Goal: Information Seeking & Learning: Learn about a topic

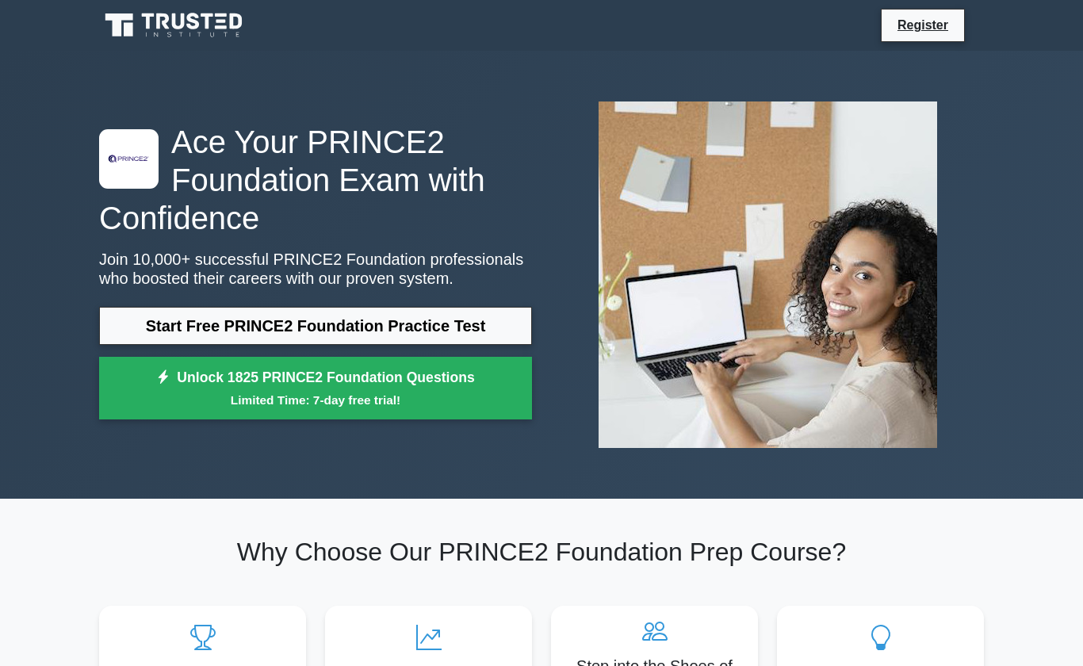
click at [178, 335] on link "Start Free PRINCE2 Foundation Practice Test" at bounding box center [315, 326] width 433 height 38
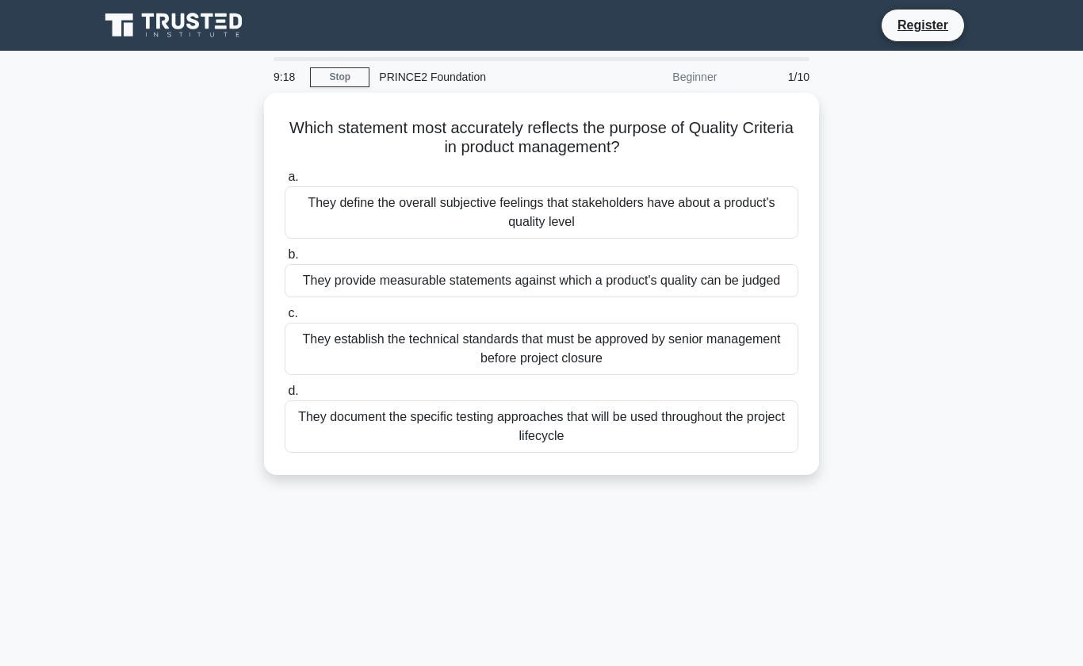
click at [328, 291] on div "They provide measurable statements against which a product's quality can be jud…" at bounding box center [542, 280] width 514 height 33
click at [285, 260] on input "b. They provide measurable statements against which a product's quality can be …" at bounding box center [285, 255] width 0 height 10
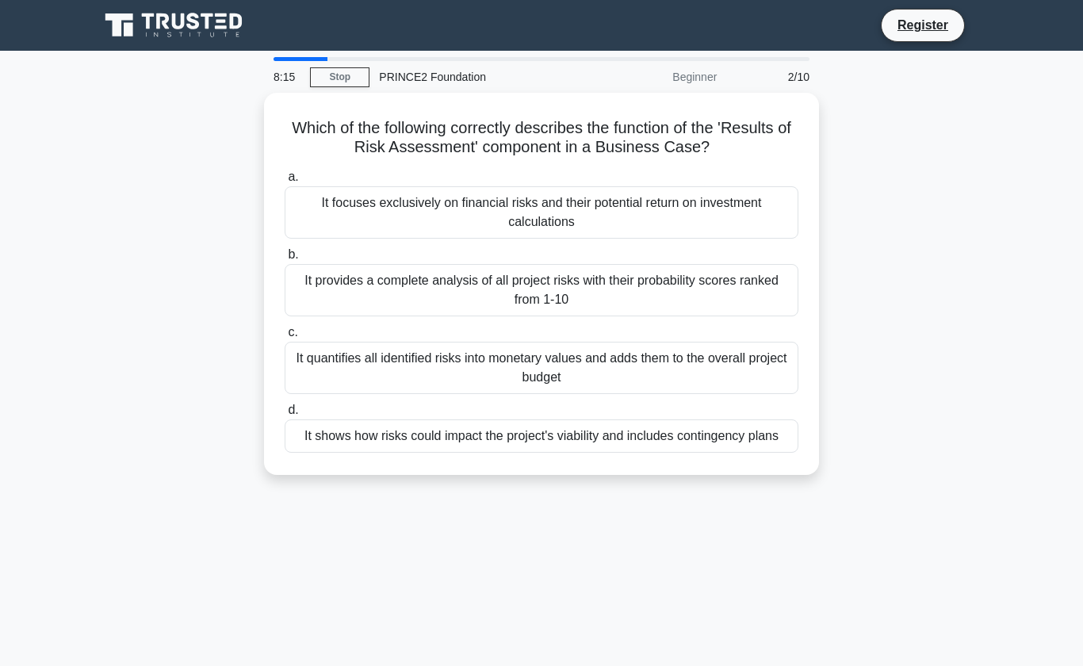
click at [354, 280] on div "It provides a complete analysis of all project risks with their probability sco…" at bounding box center [542, 290] width 514 height 52
click at [285, 260] on input "b. It provides a complete analysis of all project risks with their probability …" at bounding box center [285, 255] width 0 height 10
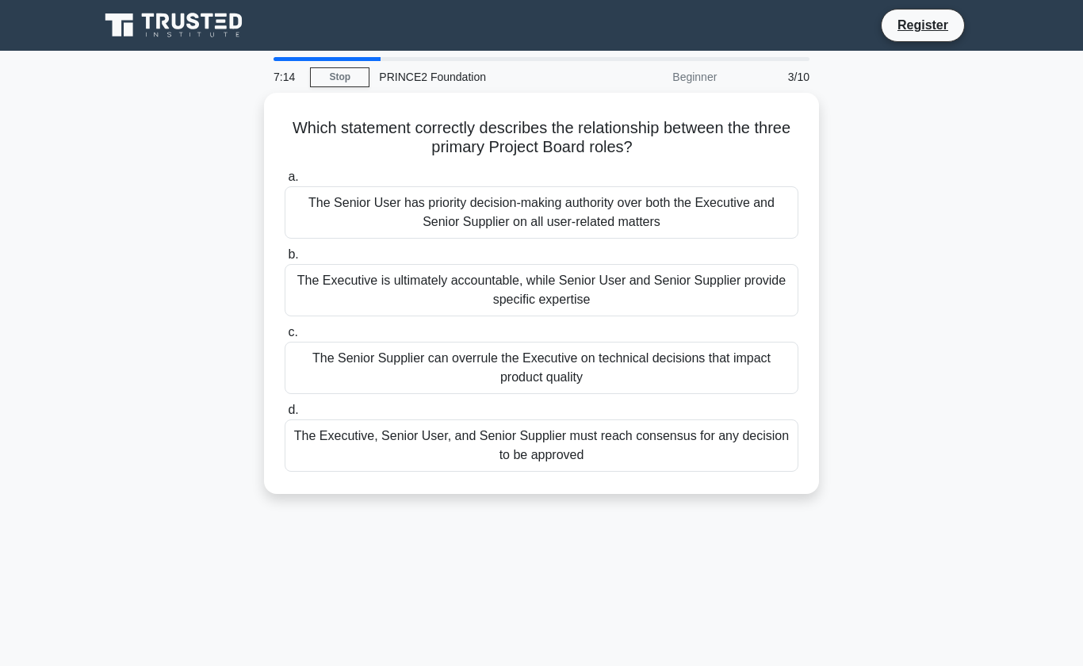
click at [355, 448] on div "The Executive, Senior User, and Senior Supplier must reach consensus for any de…" at bounding box center [542, 445] width 514 height 52
click at [285, 415] on input "d. The Executive, Senior User, and Senior Supplier must reach consensus for any…" at bounding box center [285, 410] width 0 height 10
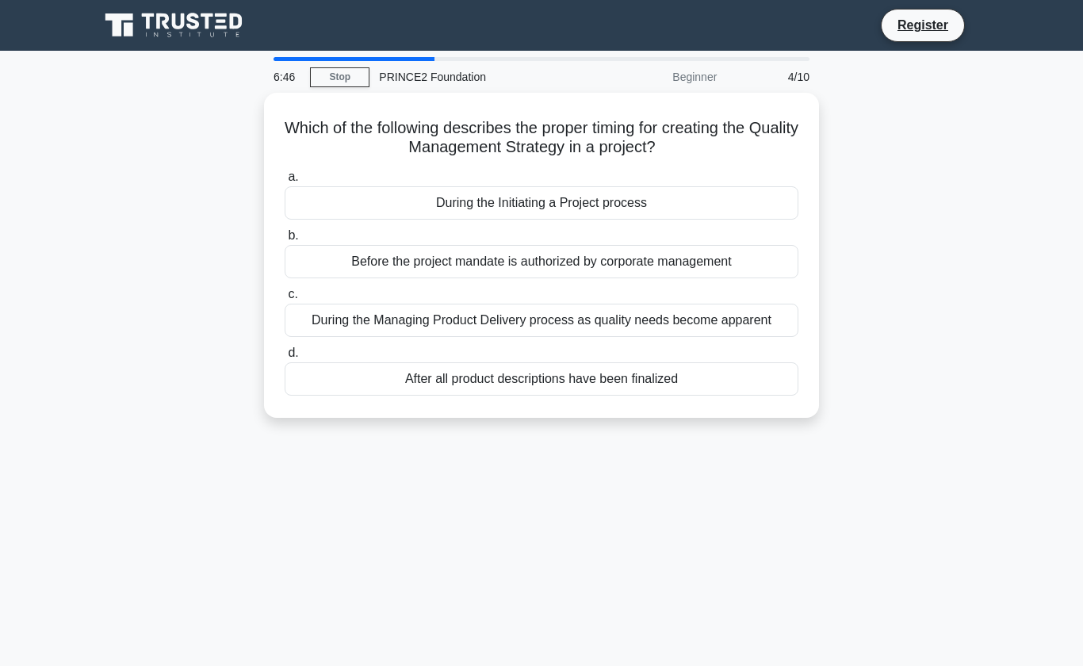
click at [343, 212] on div "During the Initiating a Project process" at bounding box center [542, 202] width 514 height 33
click at [285, 182] on input "a. During the Initiating a Project process" at bounding box center [285, 177] width 0 height 10
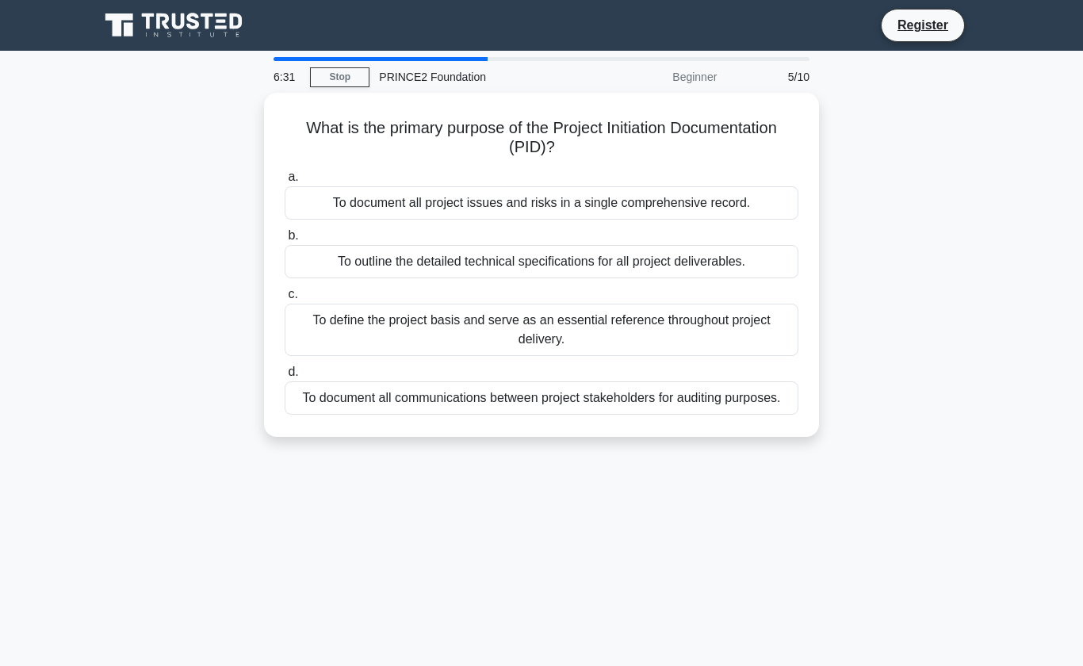
click at [333, 320] on div "To define the project basis and serve as an essential reference throughout proj…" at bounding box center [542, 330] width 514 height 52
click at [285, 300] on input "c. To define the project basis and serve as an essential reference throughout p…" at bounding box center [285, 294] width 0 height 10
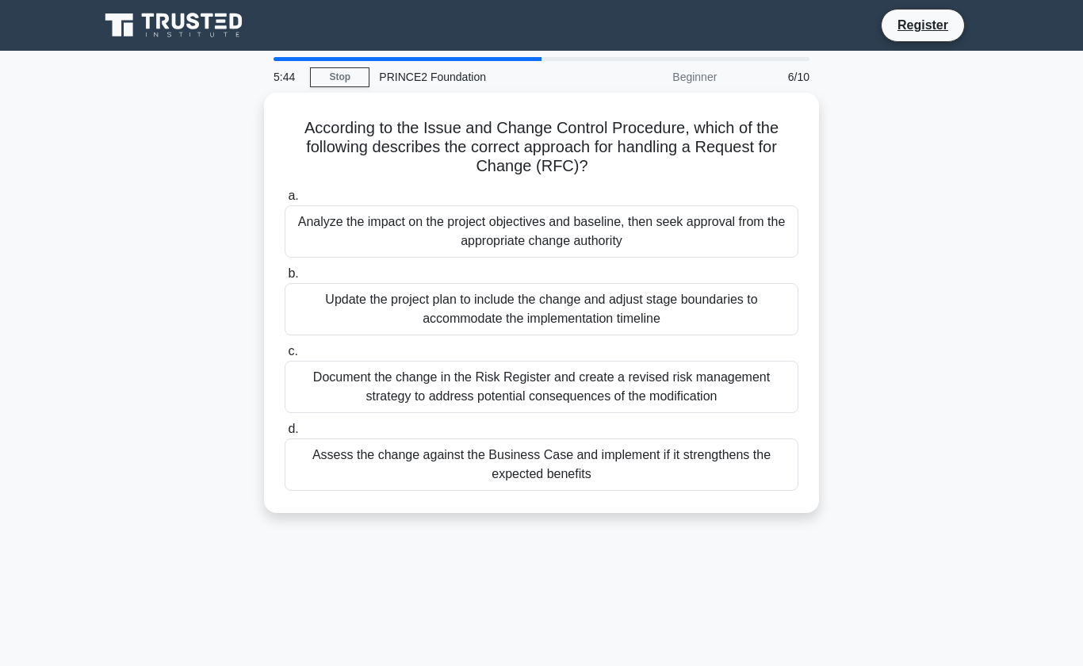
click at [329, 457] on div "Assess the change against the Business Case and implement if it strengthens the…" at bounding box center [542, 464] width 514 height 52
click at [285, 434] on input "d. Assess the change against the Business Case and implement if it strengthens …" at bounding box center [285, 429] width 0 height 10
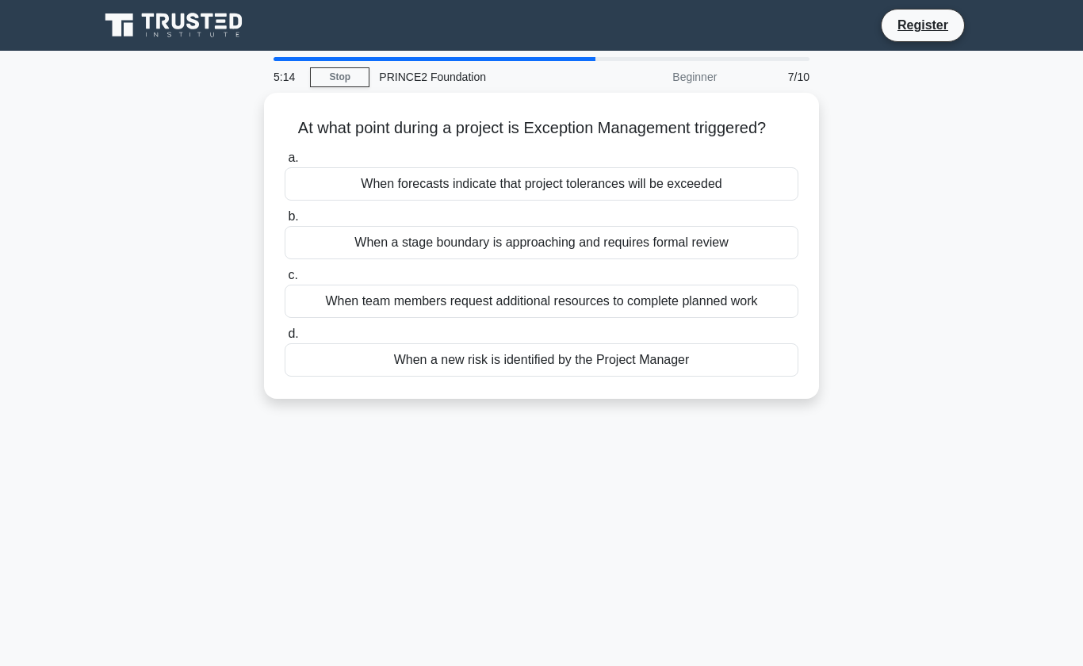
click at [350, 201] on div "When forecasts indicate that project tolerances will be exceeded" at bounding box center [542, 183] width 514 height 33
click at [285, 163] on input "a. When forecasts indicate that project tolerances will be exceeded" at bounding box center [285, 158] width 0 height 10
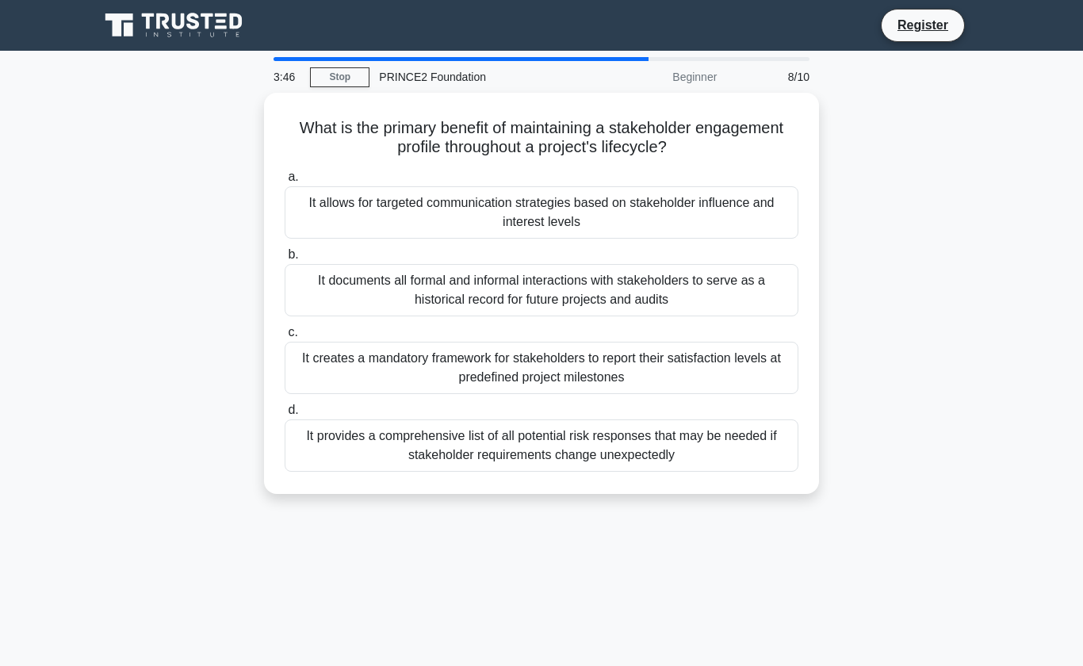
click at [339, 360] on div "It creates a mandatory framework for stakeholders to report their satisfaction …" at bounding box center [542, 368] width 514 height 52
click at [285, 338] on input "c. It creates a mandatory framework for stakeholders to report their satisfacti…" at bounding box center [285, 332] width 0 height 10
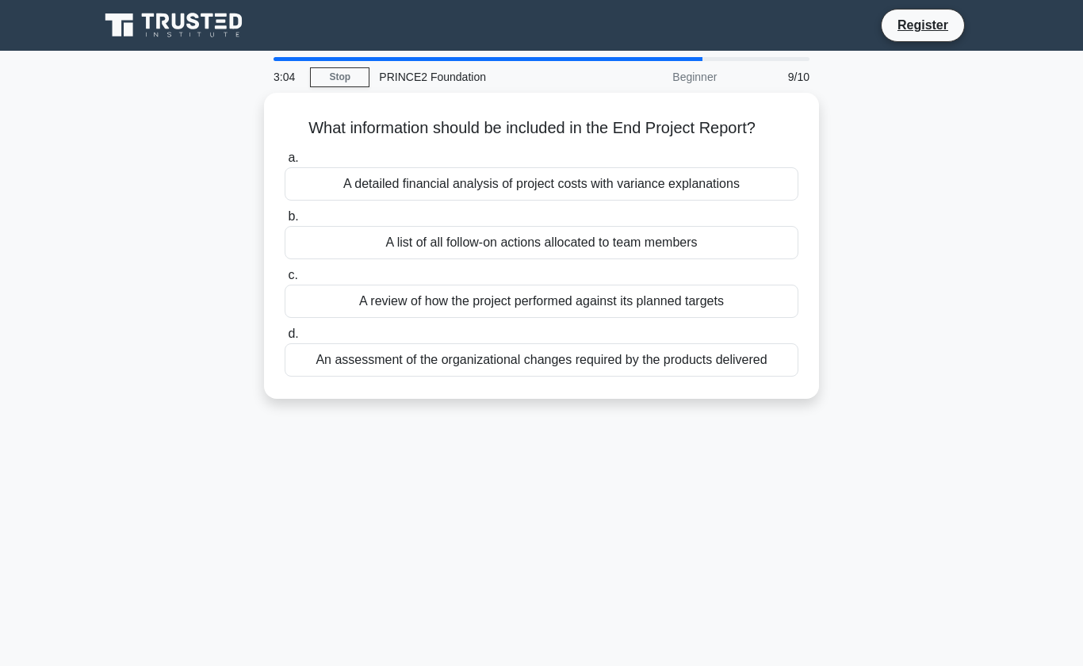
click at [335, 197] on div "A detailed financial analysis of project costs with variance explanations" at bounding box center [542, 183] width 514 height 33
click at [285, 163] on input "a. A detailed financial analysis of project costs with variance explanations" at bounding box center [285, 158] width 0 height 10
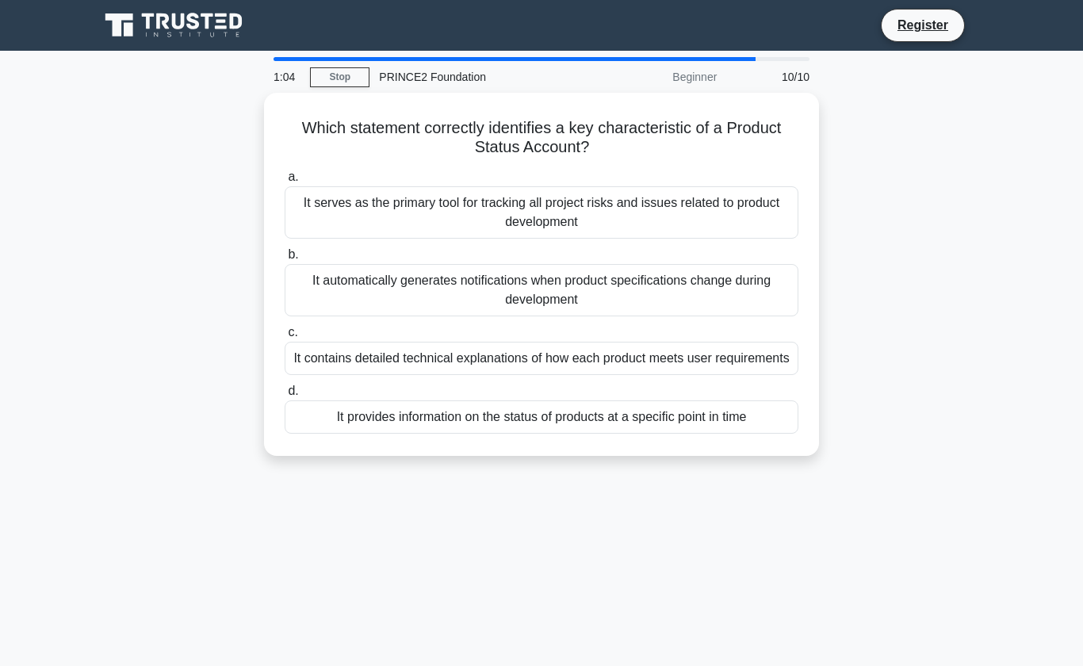
click at [323, 370] on div "It contains detailed technical explanations of how each product meets user requ…" at bounding box center [542, 358] width 514 height 33
click at [285, 338] on input "c. It contains detailed technical explanations of how each product meets user r…" at bounding box center [285, 332] width 0 height 10
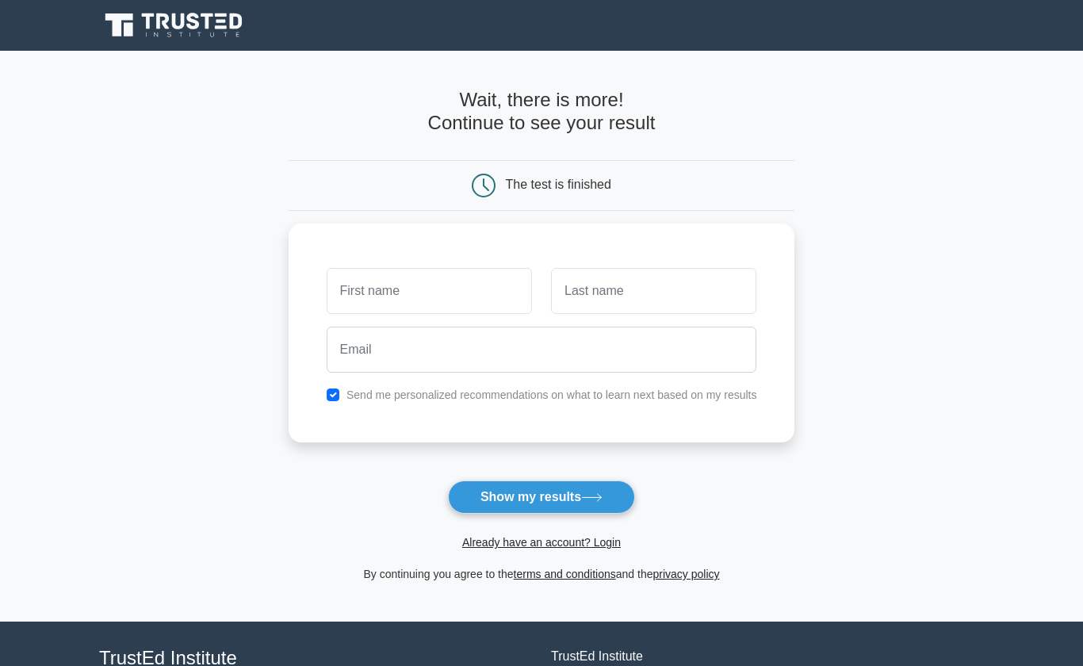
click at [327, 388] on input "checkbox" at bounding box center [333, 394] width 13 height 13
checkbox input "false"
click at [492, 491] on button "Show my results" at bounding box center [541, 496] width 187 height 33
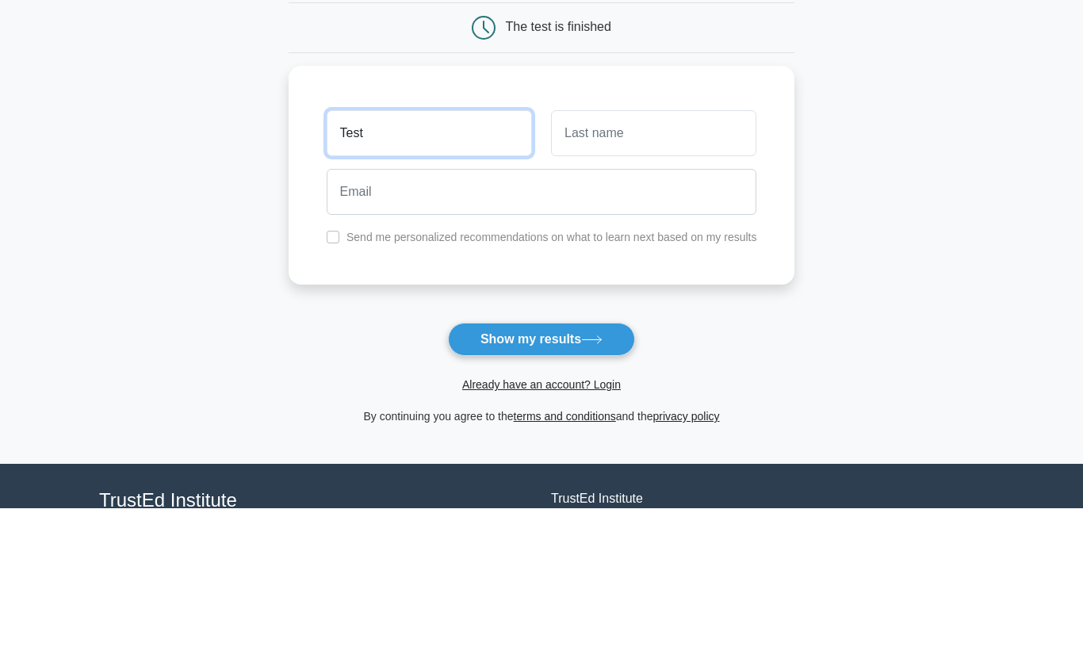
type input "Test"
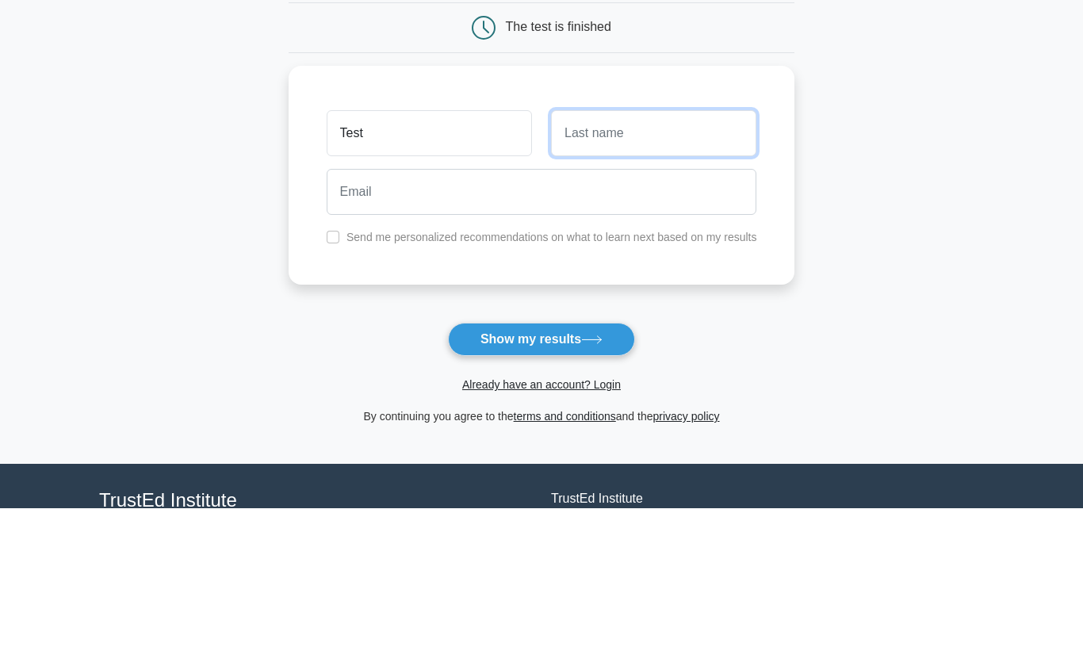
click at [587, 268] on input "text" at bounding box center [653, 291] width 205 height 46
type input "Tedr"
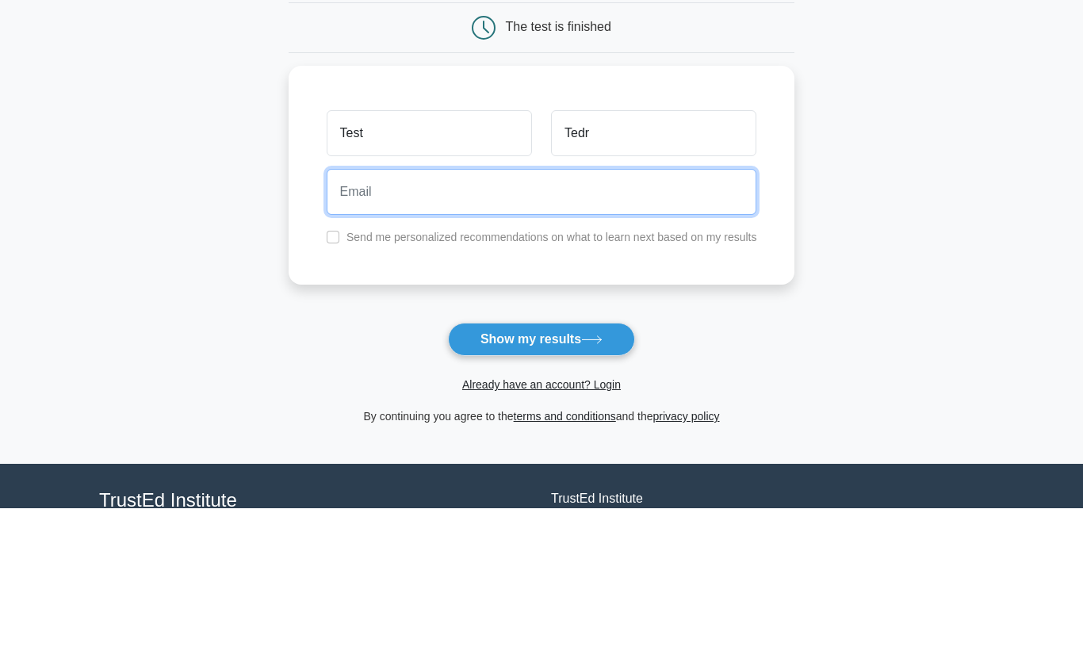
click at [365, 327] on input "email" at bounding box center [542, 350] width 430 height 46
type input "testf@fvt4d.nl"
click at [541, 480] on button "Show my results" at bounding box center [541, 496] width 187 height 33
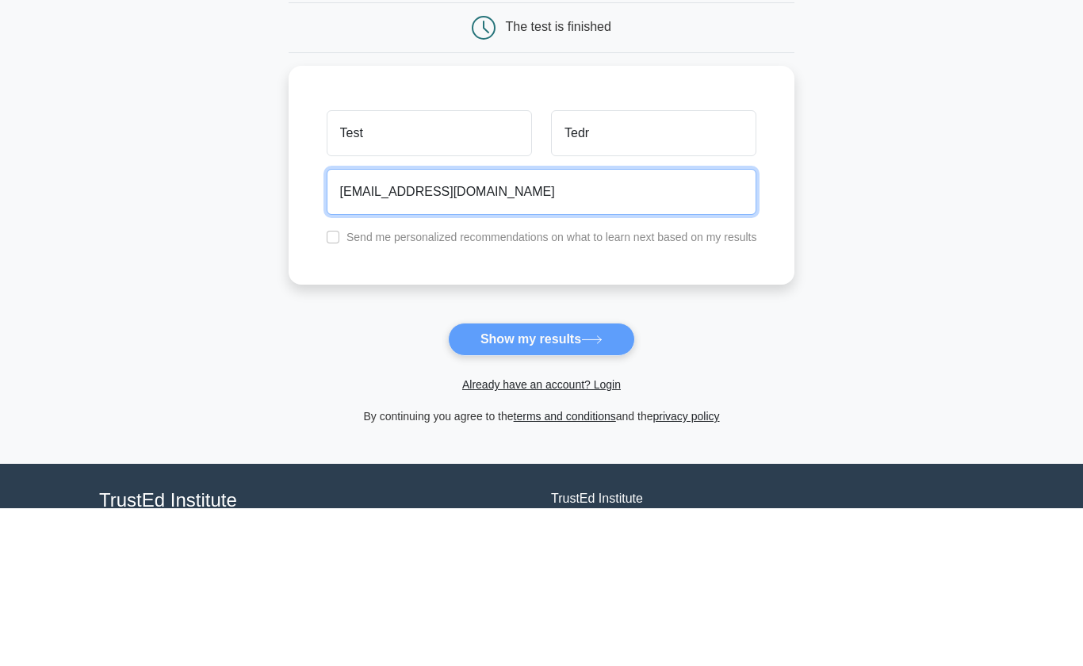
scroll to position [128, 0]
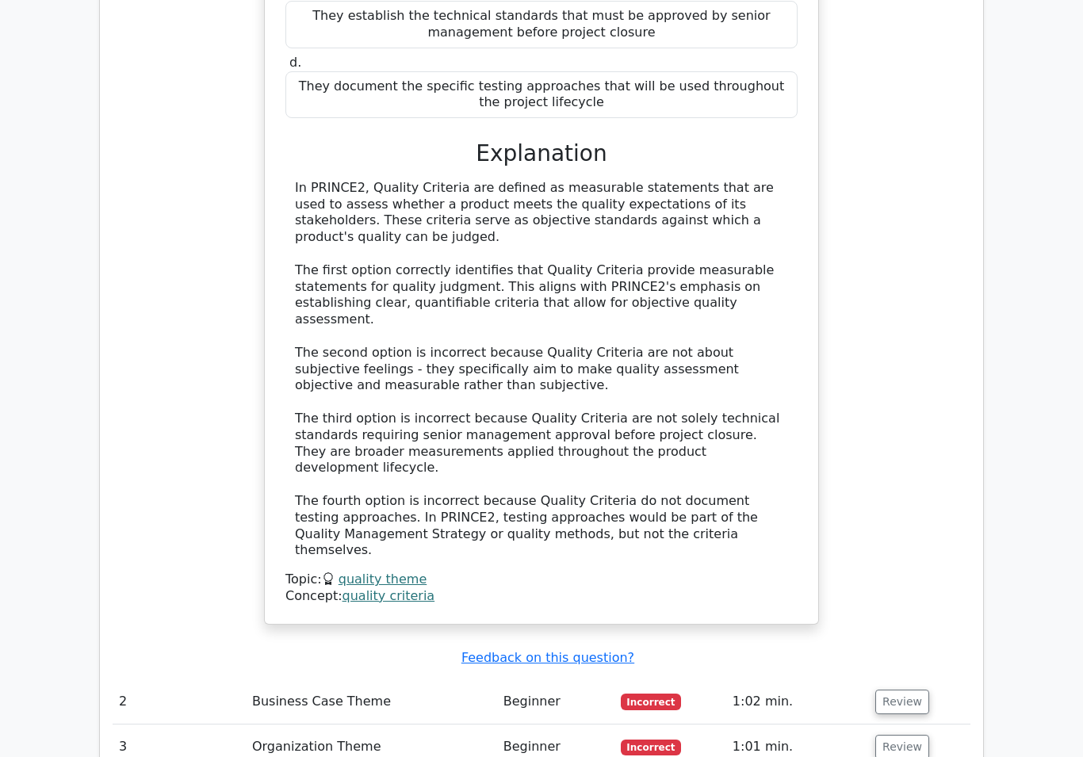
scroll to position [1625, 0]
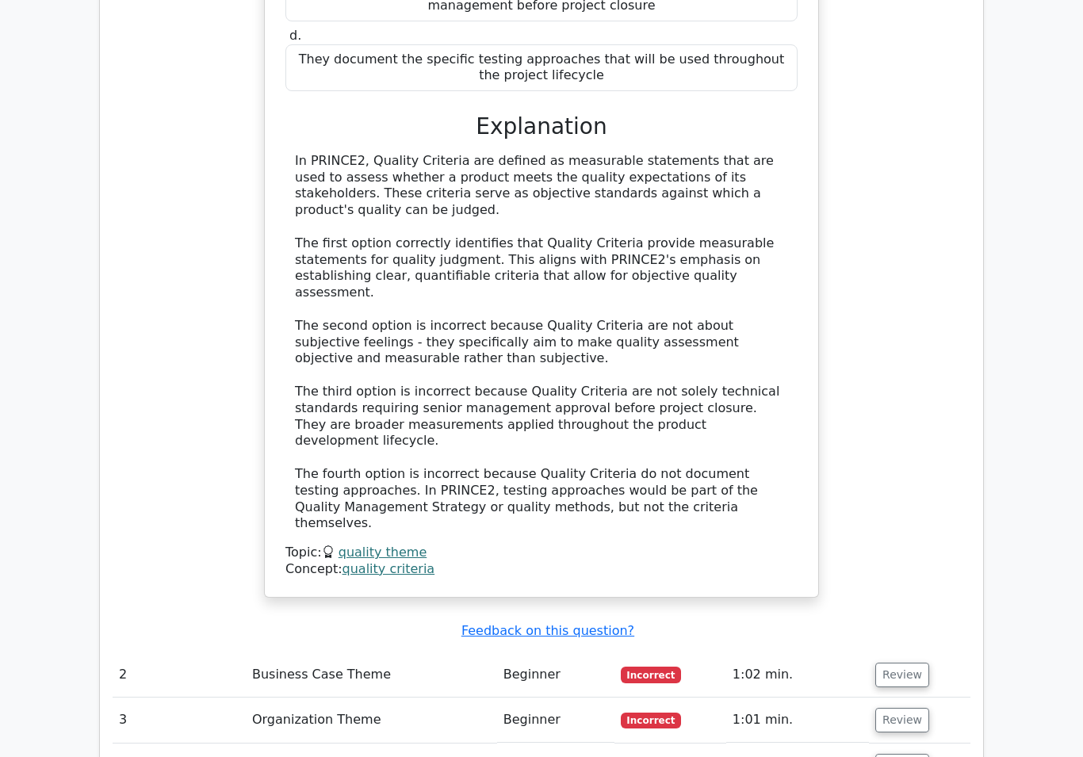
click at [209, 653] on td "2" at bounding box center [179, 675] width 133 height 45
click at [218, 653] on td "2" at bounding box center [179, 675] width 133 height 45
click at [894, 664] on button "Review" at bounding box center [902, 676] width 54 height 25
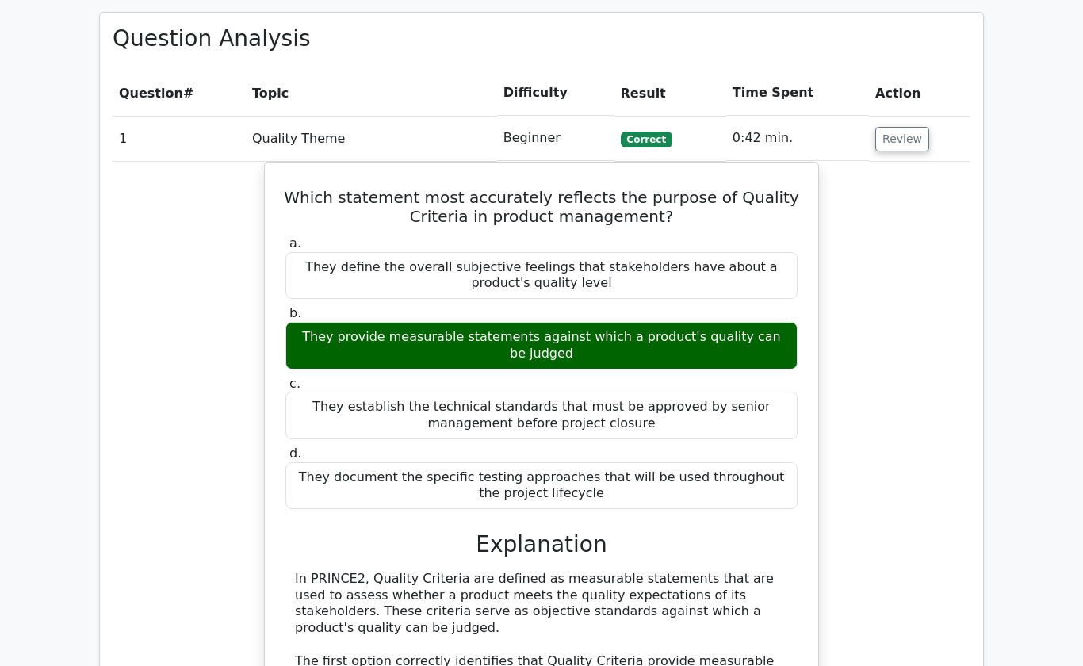
scroll to position [1174, 0]
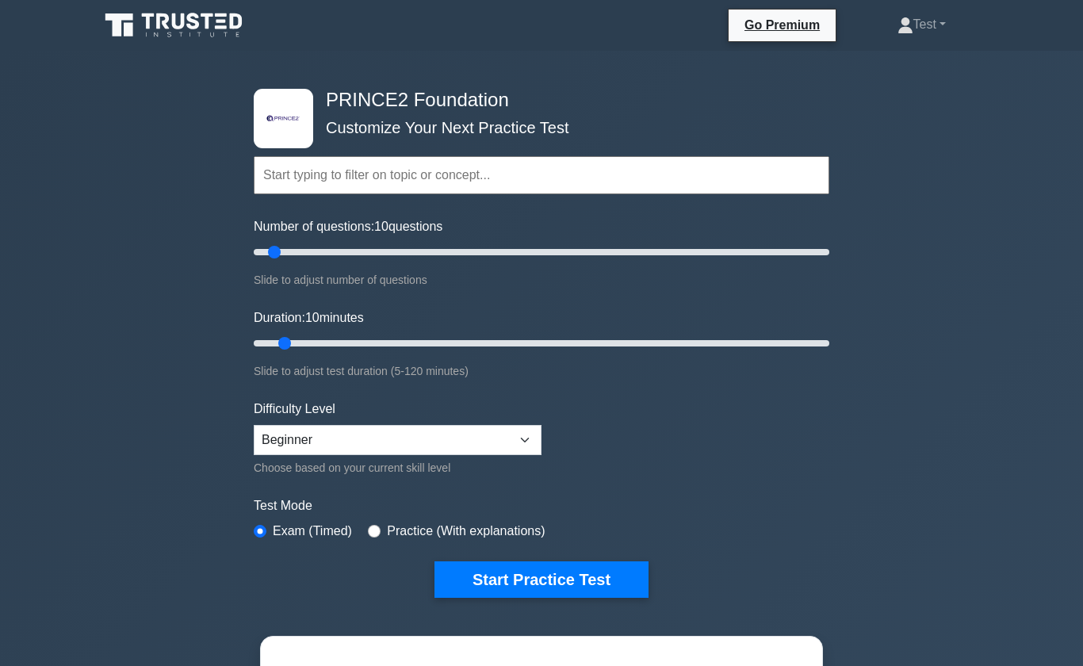
click at [481, 575] on button "Start Practice Test" at bounding box center [541, 579] width 214 height 36
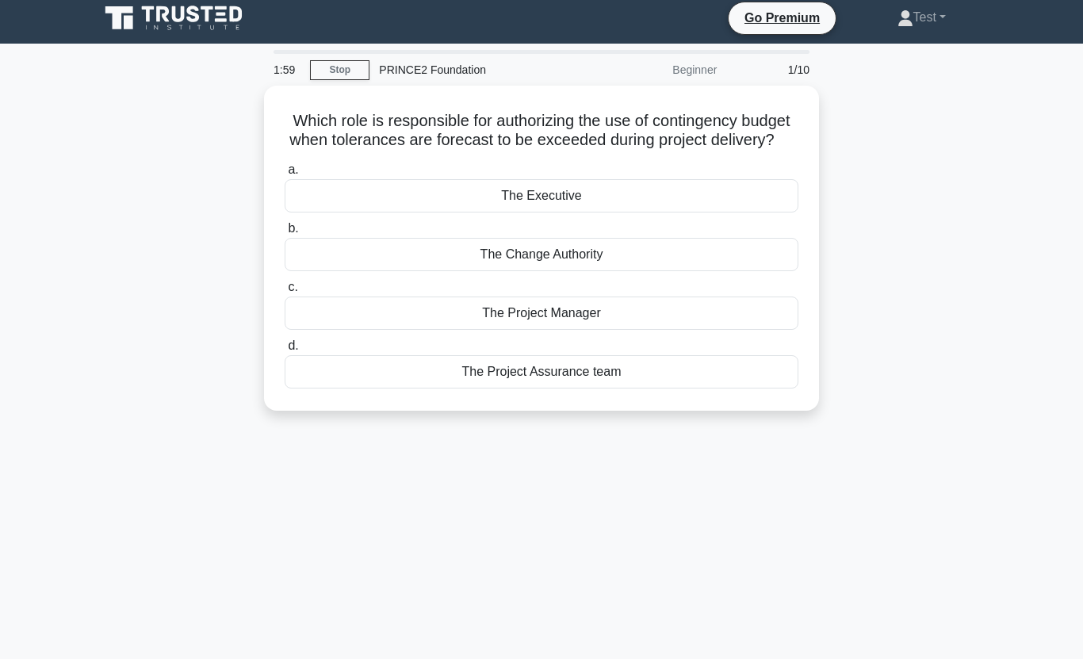
click at [622, 209] on div "The Executive" at bounding box center [542, 202] width 514 height 33
click at [285, 182] on input "a. The Executive" at bounding box center [285, 177] width 0 height 10
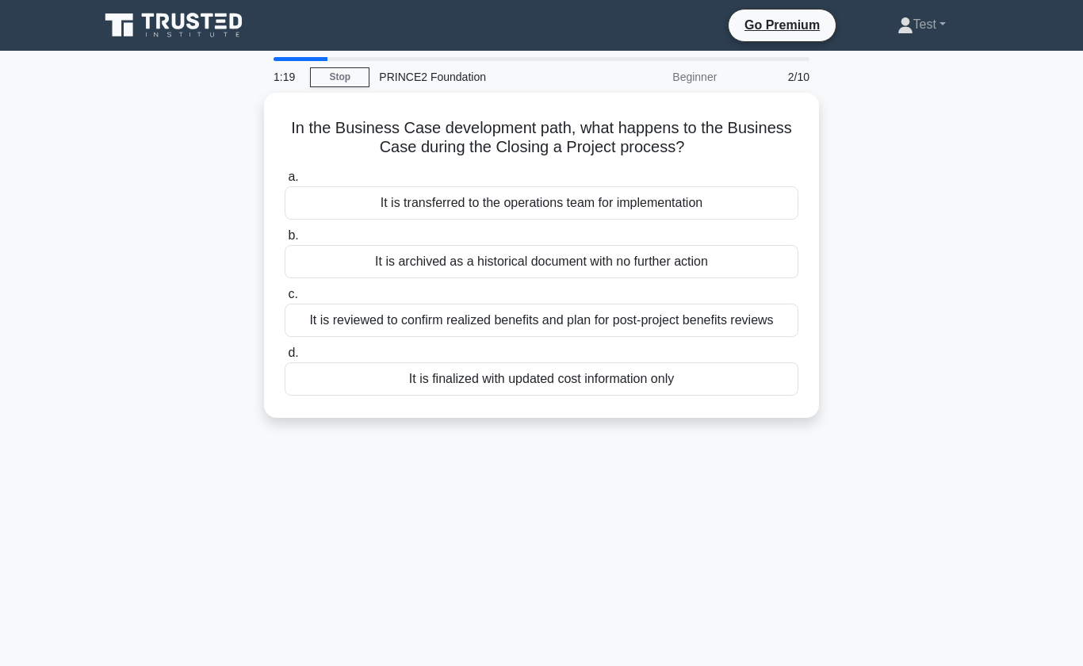
click at [723, 396] on div "It is finalized with updated cost information only" at bounding box center [542, 378] width 514 height 33
click at [285, 358] on input "d. It is finalized with updated cost information only" at bounding box center [285, 353] width 0 height 10
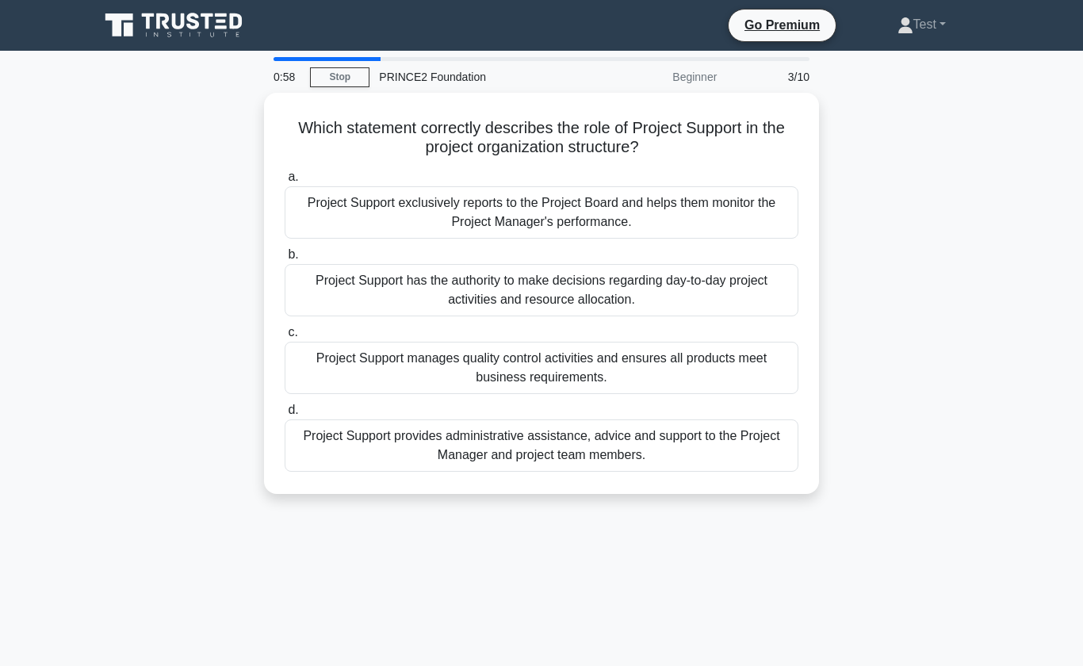
click at [509, 454] on div "Project Support provides administrative assistance, advice and support to the P…" at bounding box center [542, 445] width 514 height 52
click at [285, 415] on input "d. Project Support provides administrative assistance, advice and support to th…" at bounding box center [285, 410] width 0 height 10
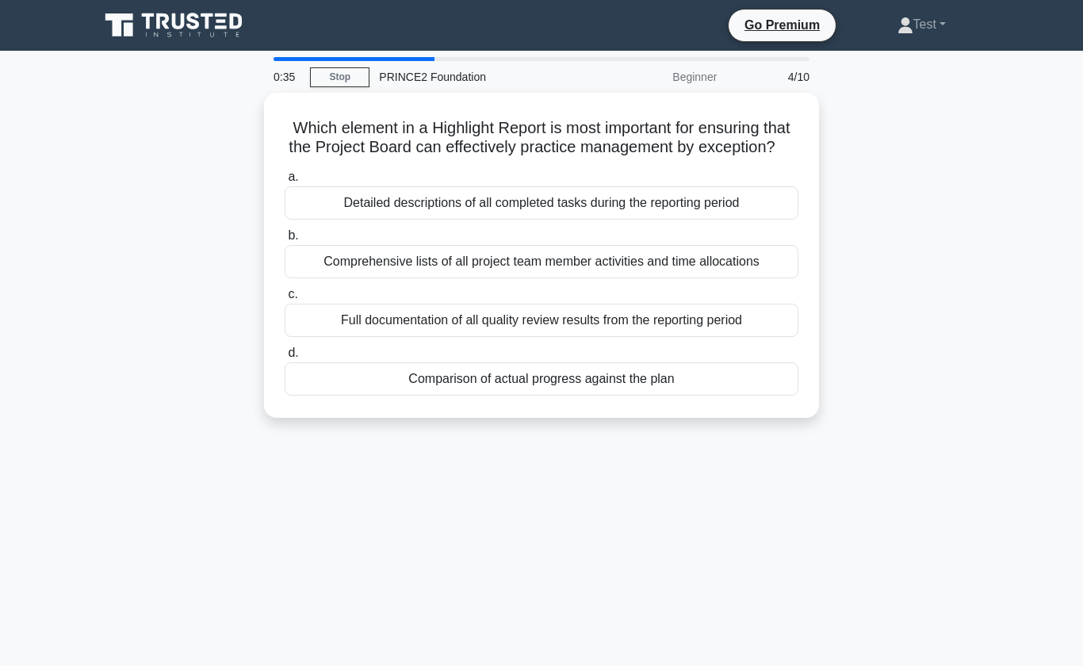
click at [342, 78] on link "Stop" at bounding box center [339, 77] width 59 height 20
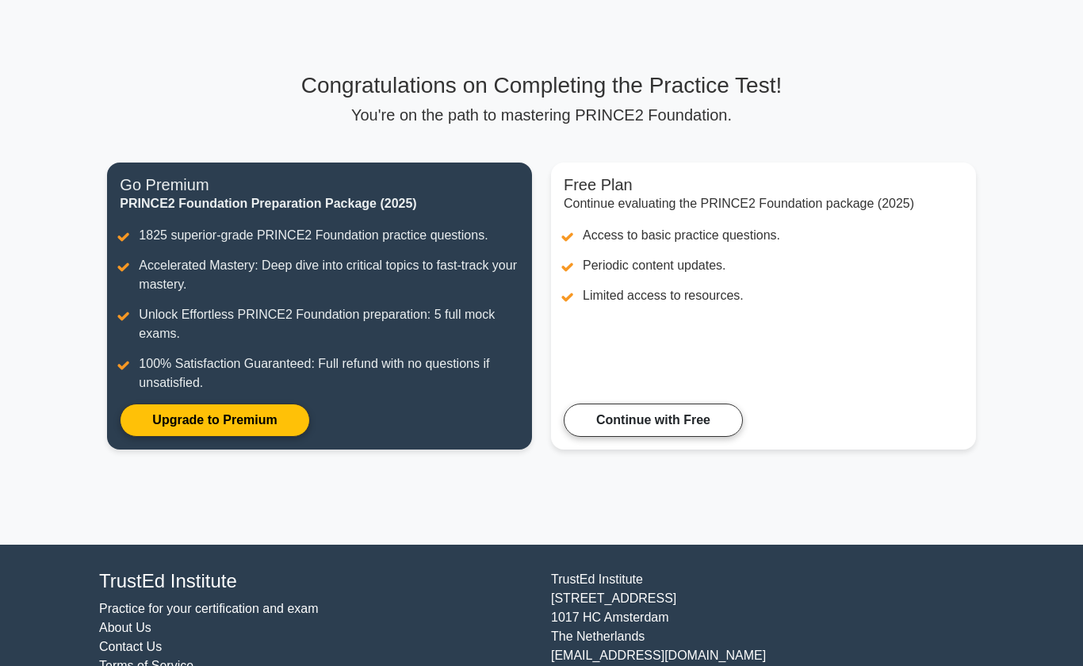
scroll to position [53, 0]
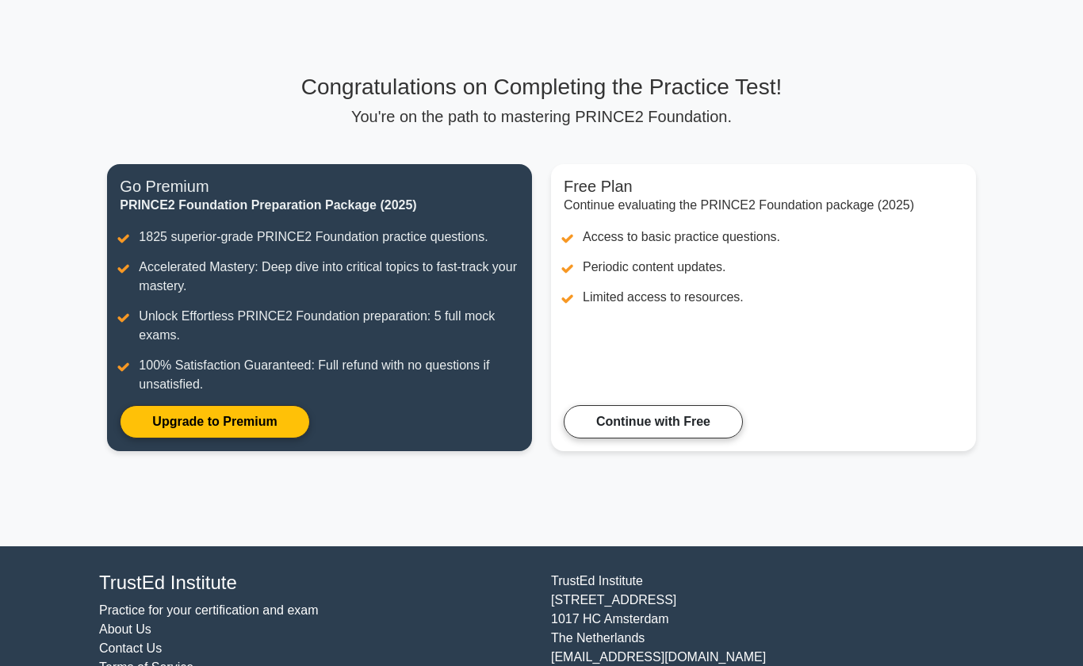
click at [675, 434] on link "Continue with Free" at bounding box center [653, 421] width 179 height 33
